Goal: Obtain resource: Obtain resource

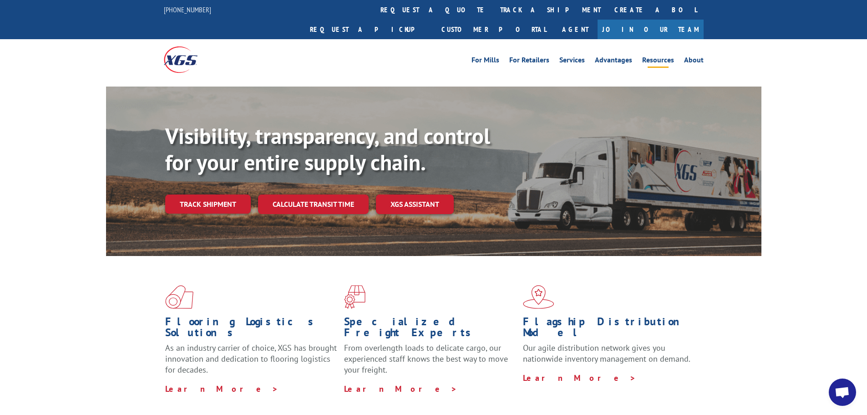
click at [661, 56] on link "Resources" at bounding box center [658, 61] width 32 height 10
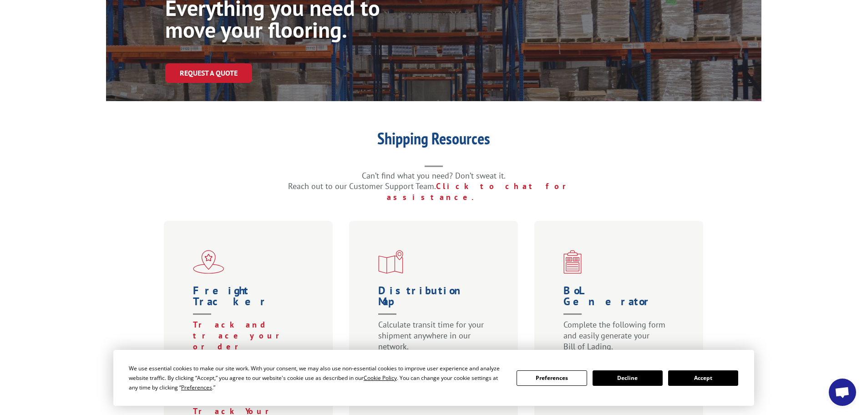
scroll to position [273, 0]
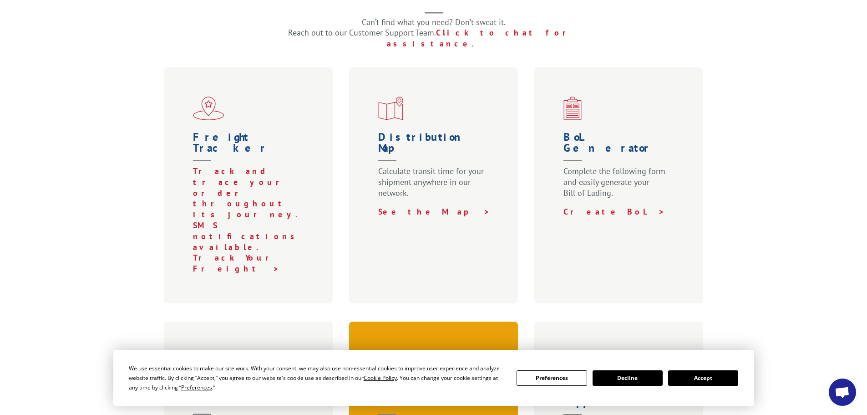
click at [450, 321] on div "Forms & Documents Set up an account with XGS, view EDI specifications, and more…" at bounding box center [433, 421] width 169 height 201
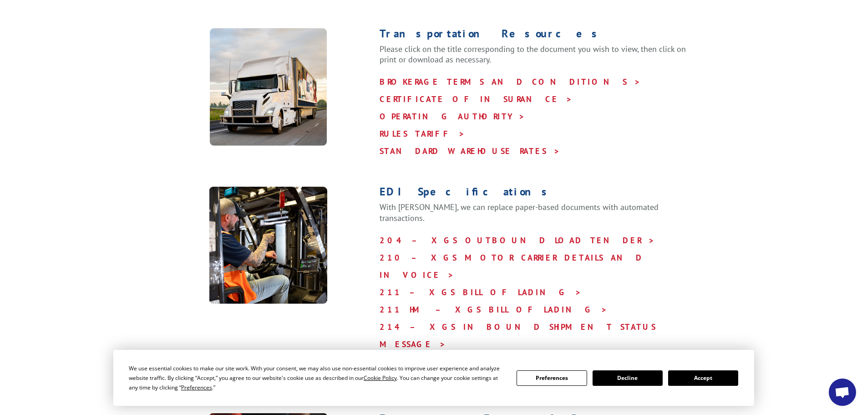
scroll to position [228, 0]
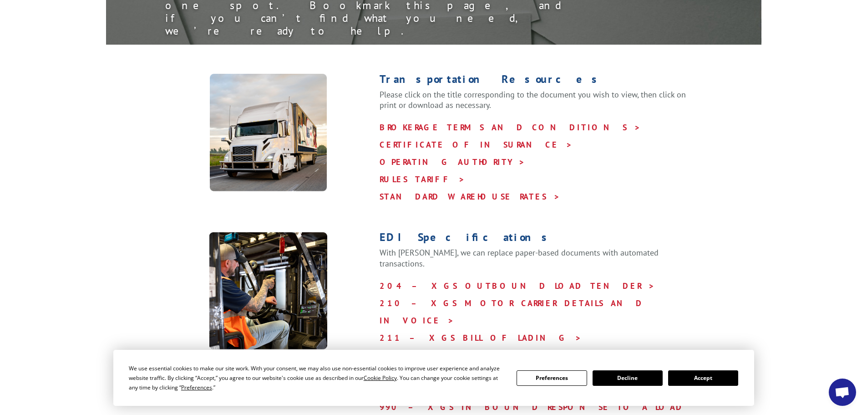
click at [640, 370] on button "Decline" at bounding box center [628, 377] width 70 height 15
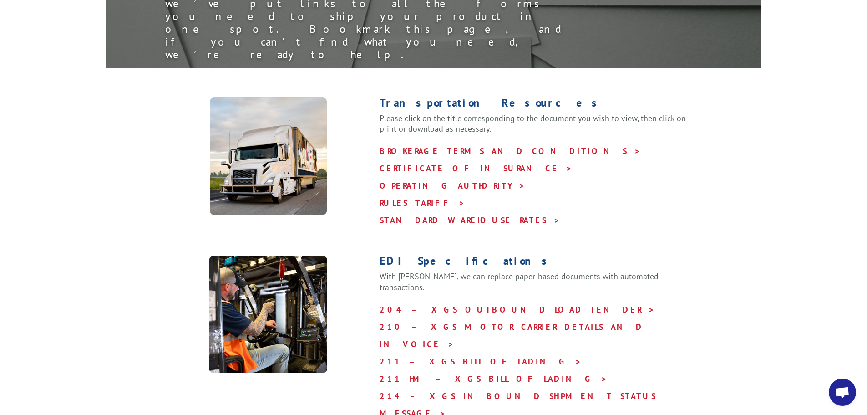
scroll to position [182, 0]
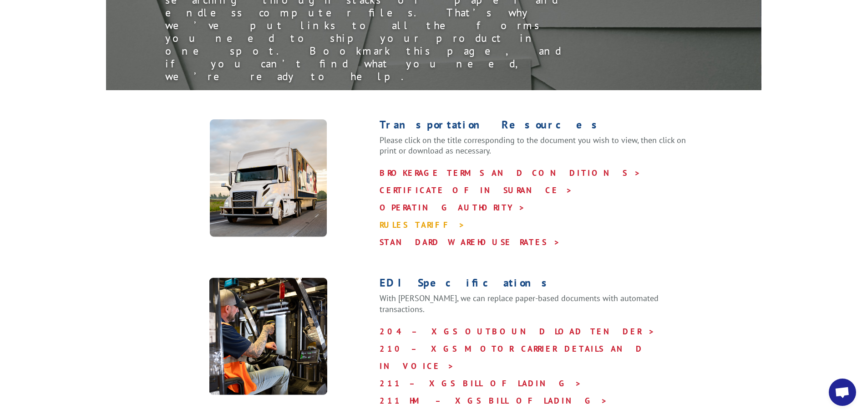
click at [419, 219] on link "RULES TARIFF >" at bounding box center [423, 224] width 86 height 10
